Goal: Transaction & Acquisition: Obtain resource

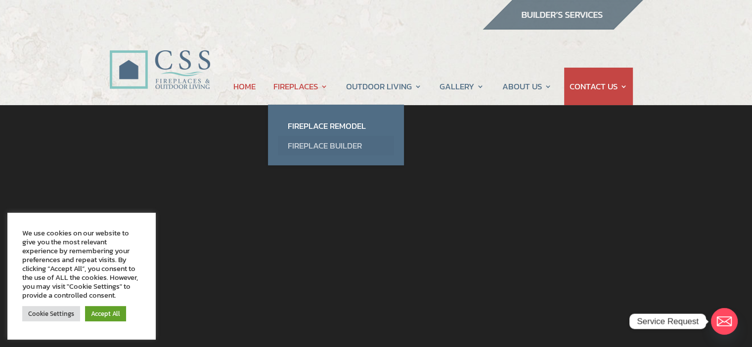
click at [320, 143] on link "Fireplace Builder" at bounding box center [336, 146] width 116 height 20
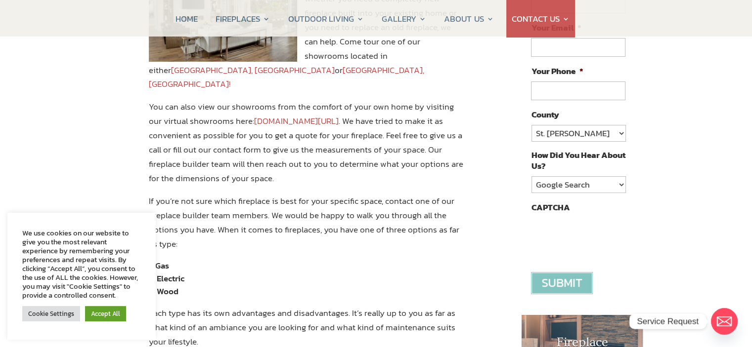
scroll to position [247, 0]
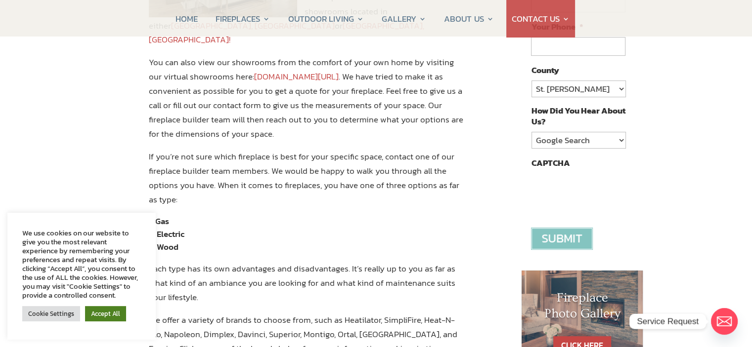
click at [108, 317] on link "Accept All" at bounding box center [105, 313] width 41 height 15
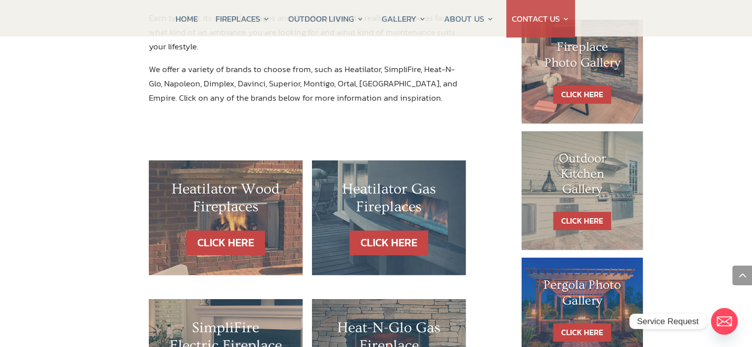
scroll to position [544, 0]
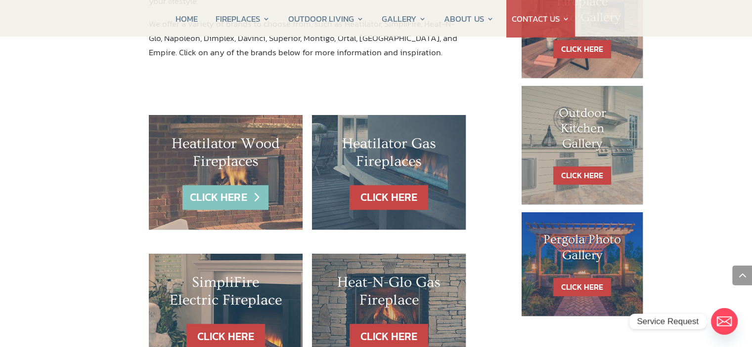
click at [195, 186] on link "CLICK HERE" at bounding box center [225, 197] width 86 height 25
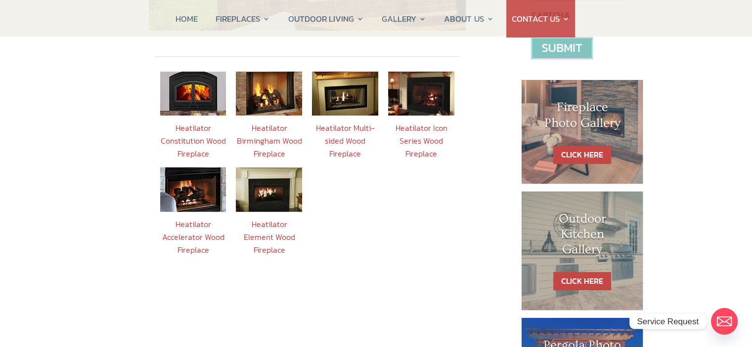
scroll to position [346, 0]
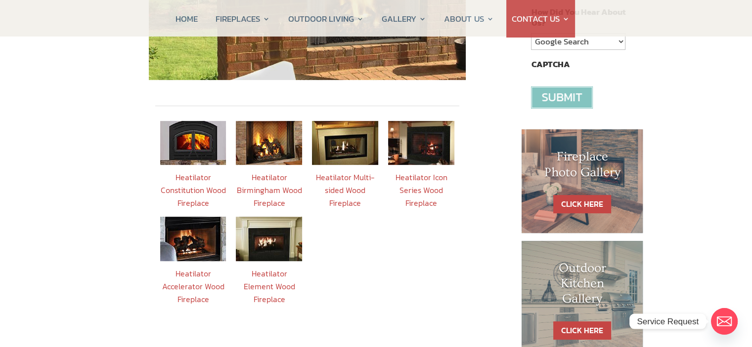
click at [188, 238] on img at bounding box center [193, 239] width 66 height 44
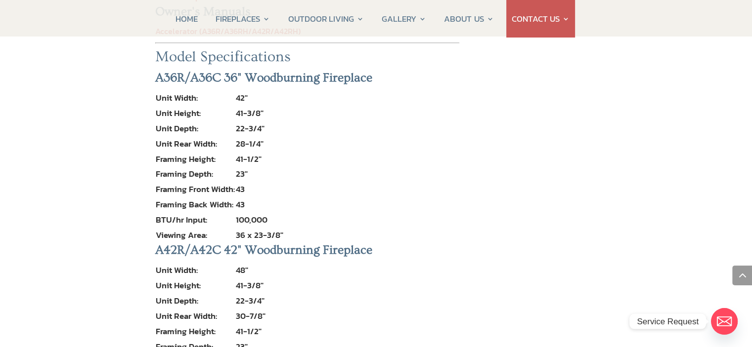
scroll to position [1236, 0]
